Goal: Information Seeking & Learning: Learn about a topic

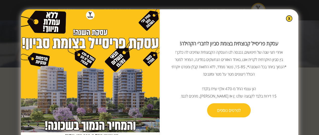
click at [281, 19] on div "עסקת פריסייל קבוצתית בצומת סביון לחברי הקהילה! ‍ אחרי חצי שנה של חיפושים, נכנסה…" at bounding box center [159, 78] width 277 height 139
click at [286, 18] on img at bounding box center [289, 19] width 6 height 6
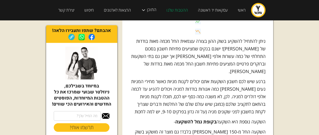
scroll to position [216, 4]
click at [206, 77] on p "ברגע שיש לכם חשבון השקעות אתם יכולים לקנות מניות כאשר מחירי המניות נעים [PERSON…" at bounding box center [198, 96] width 136 height 38
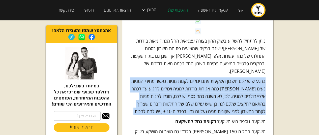
click at [206, 77] on p "ברגע שיש לכם חשבון השקעות אתם יכולים לקנות מניות כאשר מחירי המניות נעים [PERSON…" at bounding box center [198, 96] width 136 height 38
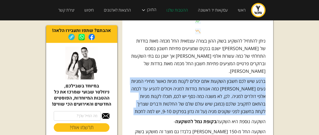
drag, startPoint x: 206, startPoint y: 77, endPoint x: 206, endPoint y: 83, distance: 5.3
click at [206, 83] on p "ברגע שיש לכם חשבון השקעות אתם יכולים לקנות מניות כאשר מחירי המניות נעים [PERSON…" at bounding box center [198, 96] width 136 height 38
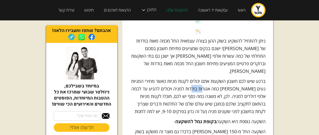
click at [206, 83] on p "ברגע שיש לכם חשבון השקעות אתם יכולים לקנות מניות כאשר מחירי המניות נעים [PERSON…" at bounding box center [198, 96] width 136 height 38
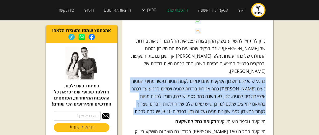
click at [206, 83] on p "ברגע שיש לכם חשבון השקעות אתם יכולים לקנות מניות כאשר מחירי המניות נעים [PERSON…" at bounding box center [198, 96] width 136 height 38
click at [204, 88] on p "ברגע שיש לכם חשבון השקעות אתם יכולים לקנות מניות כאשר מחירי המניות נעים [PERSON…" at bounding box center [198, 96] width 136 height 38
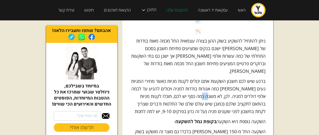
click at [204, 88] on p "ברגע שיש לכם חשבון השקעות אתם יכולים לקנות מניות כאשר מחירי המניות נעים [PERSON…" at bounding box center [198, 96] width 136 height 38
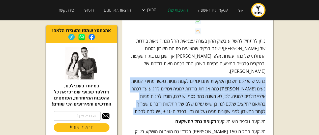
click at [204, 88] on p "ברגע שיש לכם חשבון השקעות אתם יכולים לקנות מניות כאשר מחירי המניות נעים [PERSON…" at bounding box center [198, 96] width 136 height 38
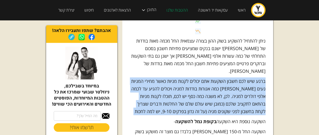
click at [204, 97] on p "ברגע שיש לכם חשבון השקעות אתם יכולים לקנות מניות כאשר מחירי המניות נעים [PERSON…" at bounding box center [198, 96] width 136 height 38
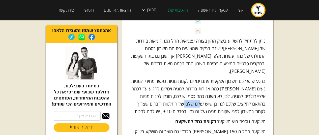
click at [204, 97] on p "ברגע שיש לכם חשבון השקעות אתם יכולים לקנות מניות כאשר מחירי המניות נעים [PERSON…" at bounding box center [198, 96] width 136 height 38
click at [205, 100] on p "ברגע שיש לכם חשבון השקעות אתם יכולים לקנות מניות כאשר מחירי המניות נעים [PERSON…" at bounding box center [198, 96] width 136 height 38
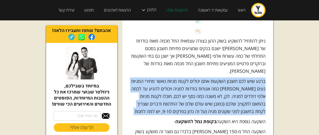
click at [205, 100] on p "ברגע שיש לכם חשבון השקעות אתם יכולים לקנות מניות כאשר מחירי המניות נעים [PERSON…" at bounding box center [198, 96] width 136 height 38
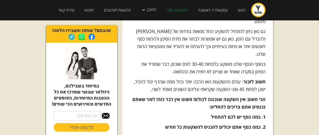
scroll to position [501, 0]
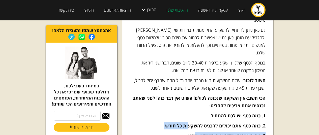
drag, startPoint x: 189, startPoint y: 97, endPoint x: 196, endPoint y: 108, distance: 13.2
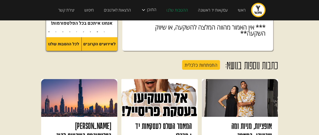
scroll to position [646, 4]
